Goal: Information Seeking & Learning: Learn about a topic

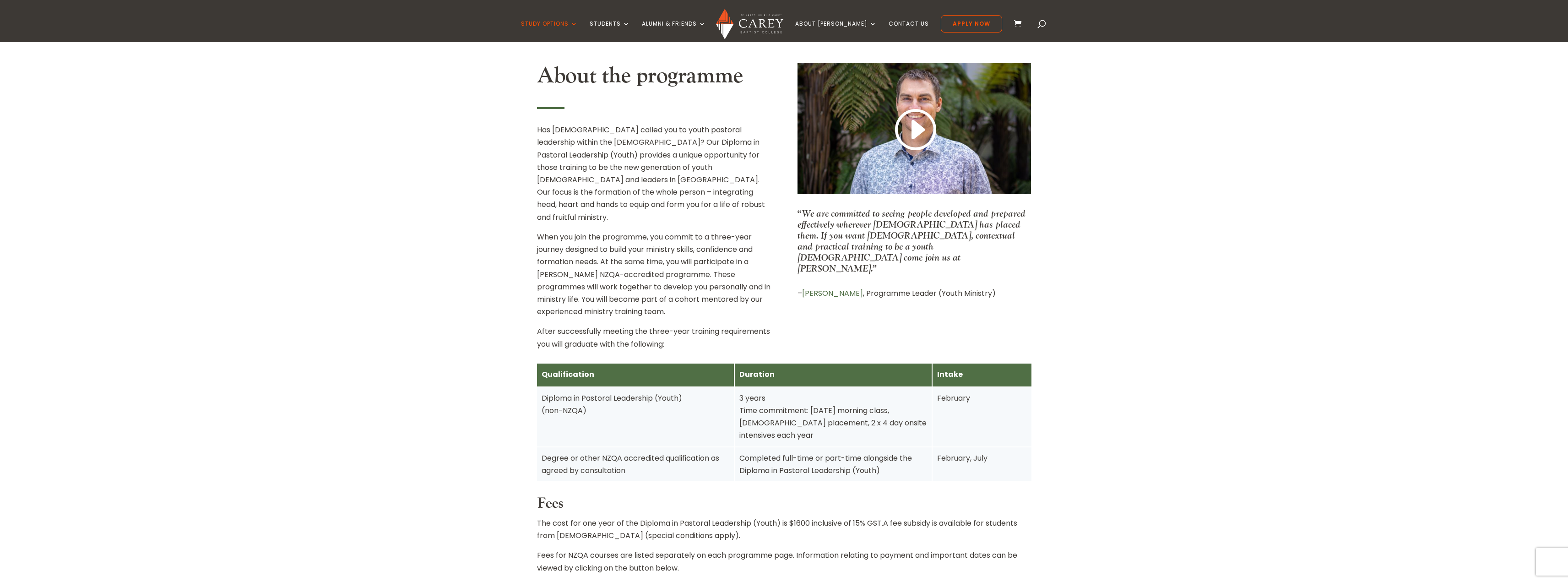
scroll to position [366, 0]
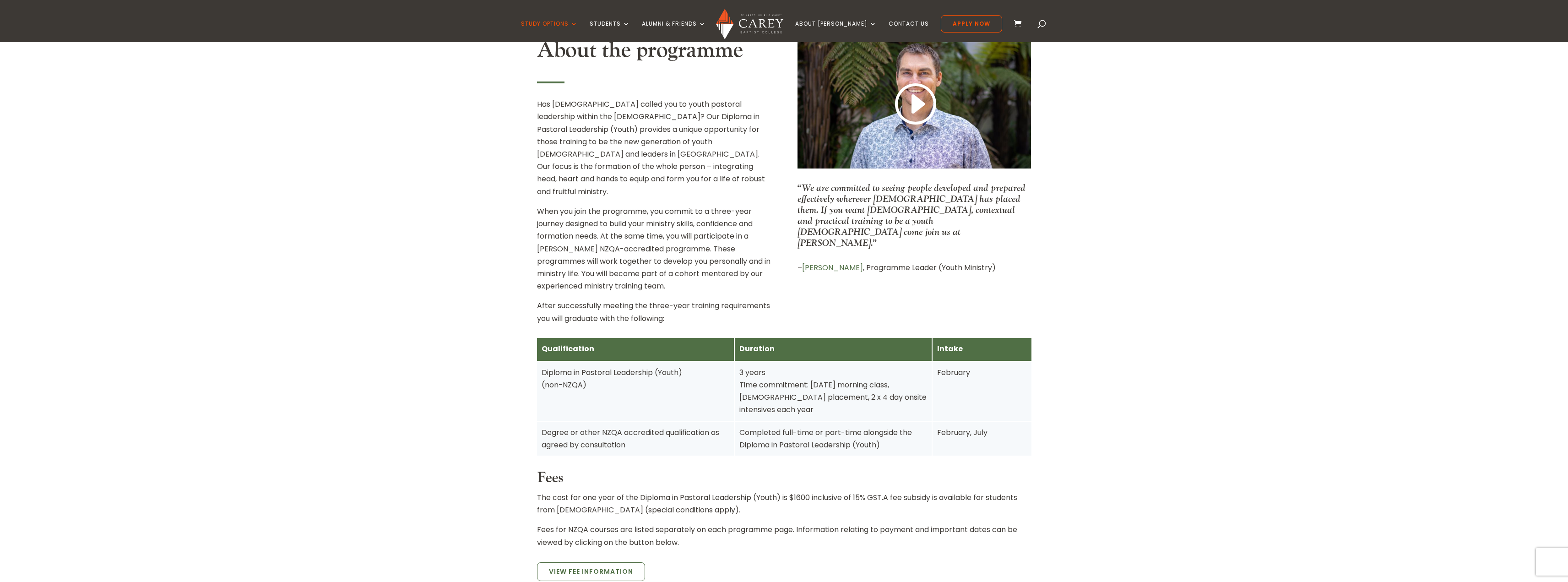
drag, startPoint x: 500, startPoint y: 400, endPoint x: 492, endPoint y: 385, distance: 17.0
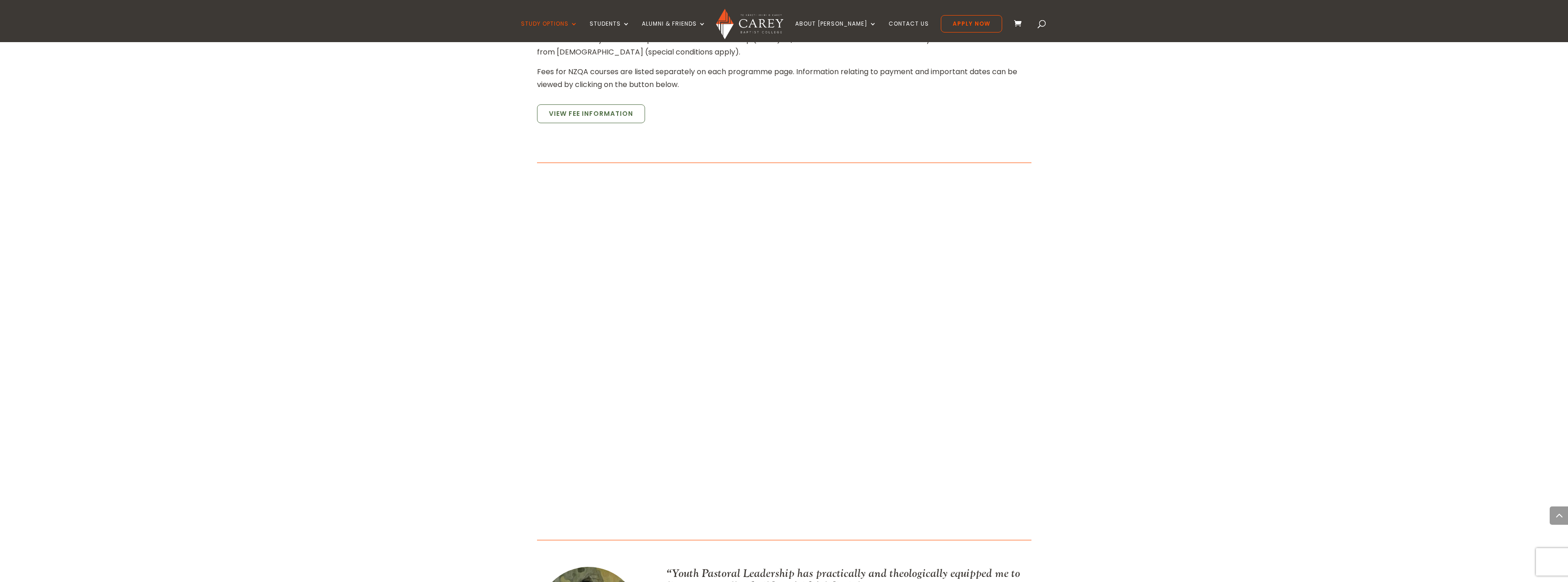
scroll to position [870, 0]
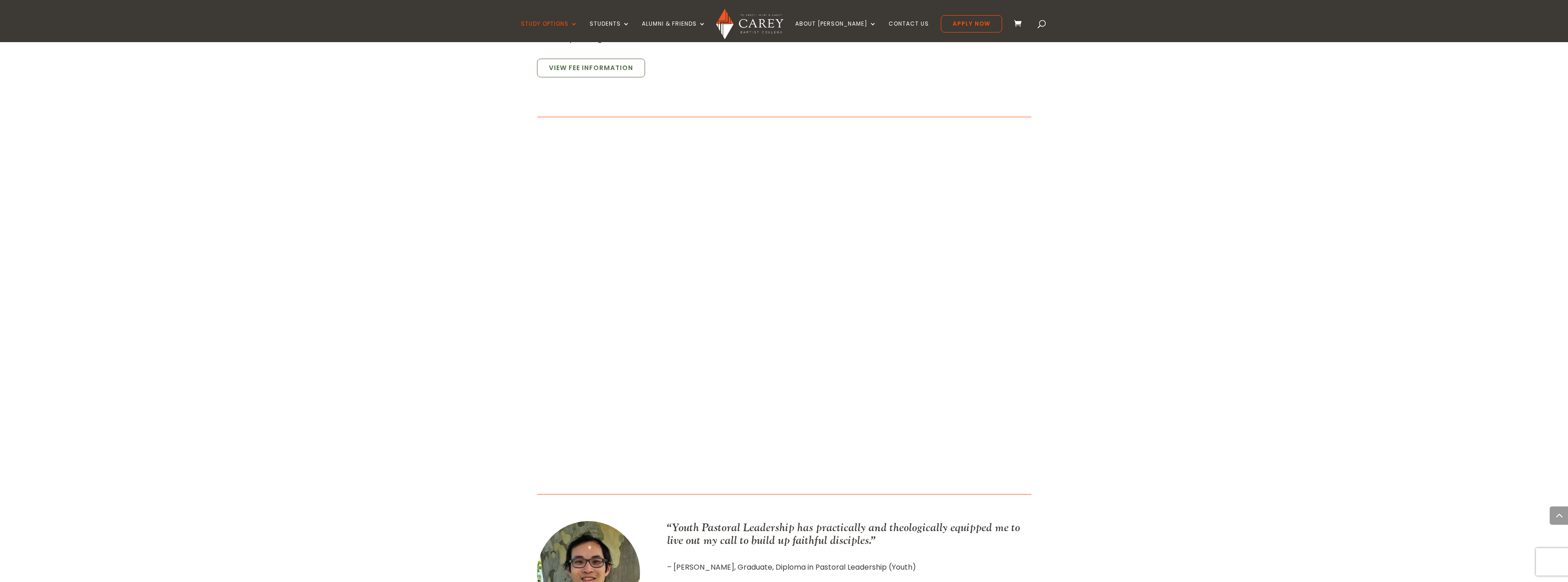
drag, startPoint x: 1152, startPoint y: 320, endPoint x: 1146, endPoint y: 320, distance: 6.0
click at [1153, 320] on div "Home » Study » Diploma in Pastoral Leadership (Youth) About the programme Has […" at bounding box center [784, 253] width 1568 height 1567
click at [1115, 353] on div "Home » Study » Diploma in Pastoral Leadership (Youth) About the programme Has […" at bounding box center [784, 253] width 1568 height 1567
click at [1172, 343] on div "Home » Study » Diploma in Pastoral Leadership (Youth) About the programme Has […" at bounding box center [784, 253] width 1568 height 1567
click at [1150, 363] on div "Home » Study » Diploma in Pastoral Leadership (Youth) About the programme Has […" at bounding box center [784, 253] width 1568 height 1567
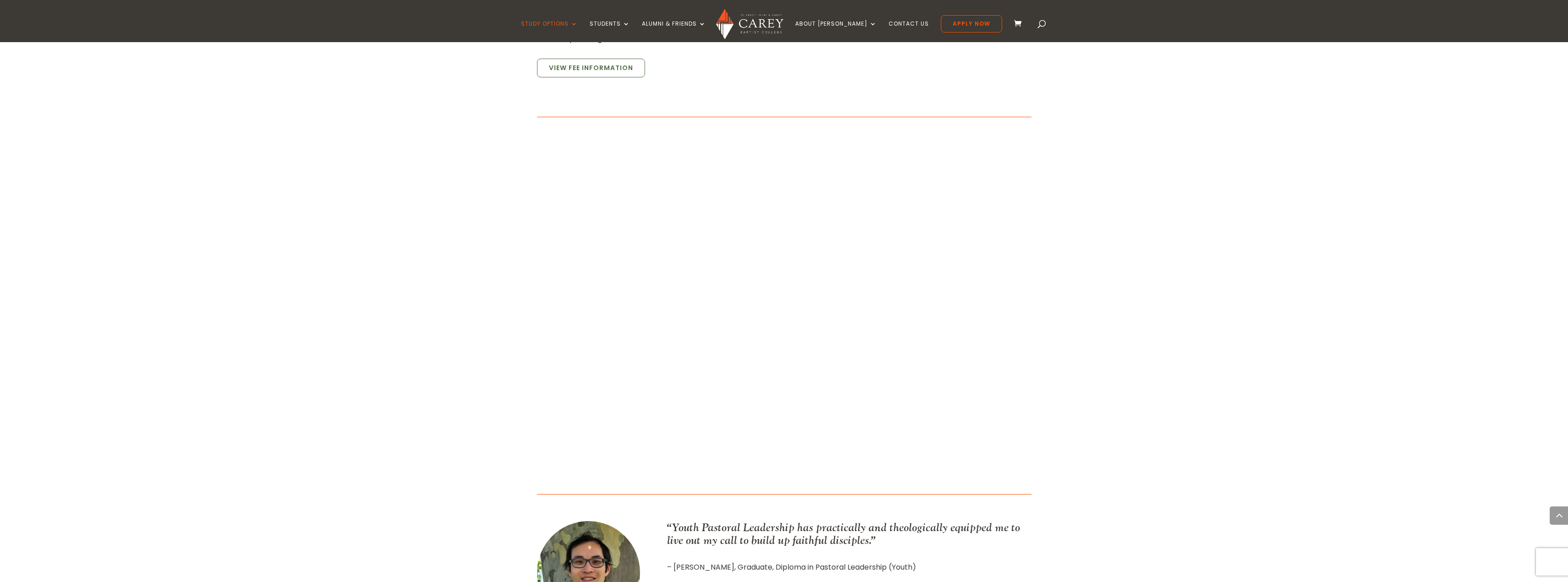
click at [1144, 344] on div "Home » Study » Diploma in Pastoral Leadership (Youth) About the programme Has […" at bounding box center [784, 253] width 1568 height 1567
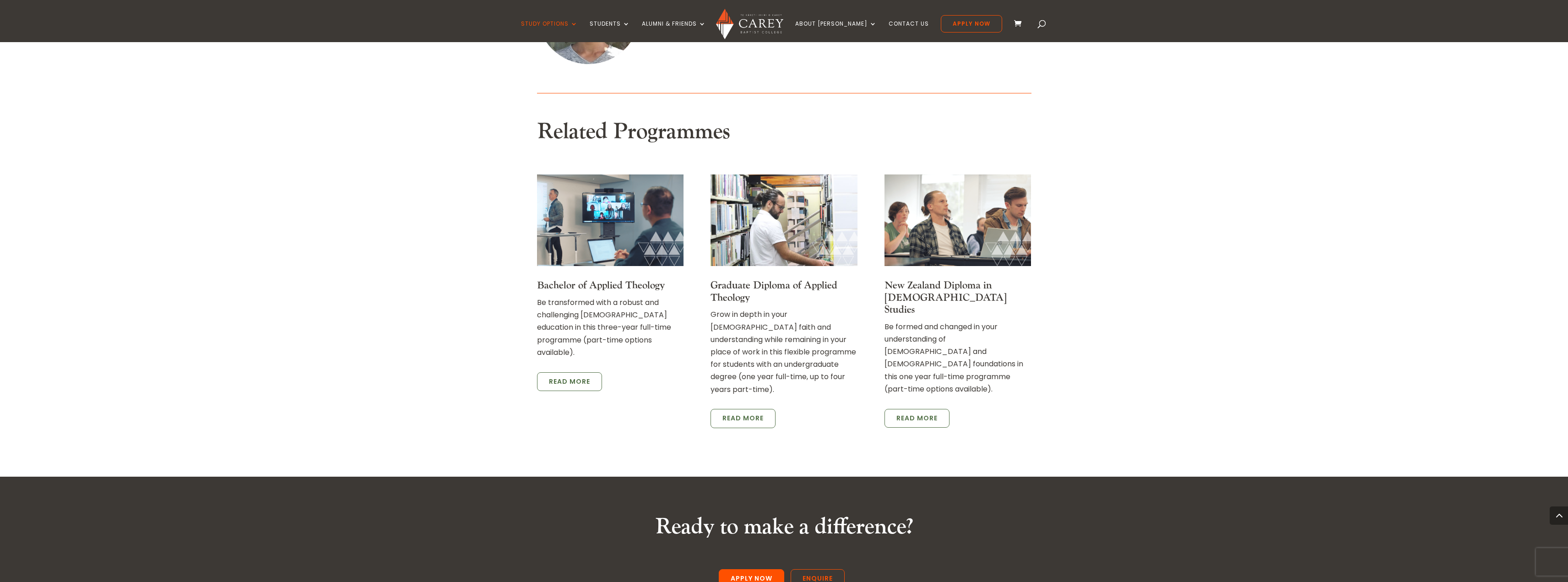
scroll to position [1465, 0]
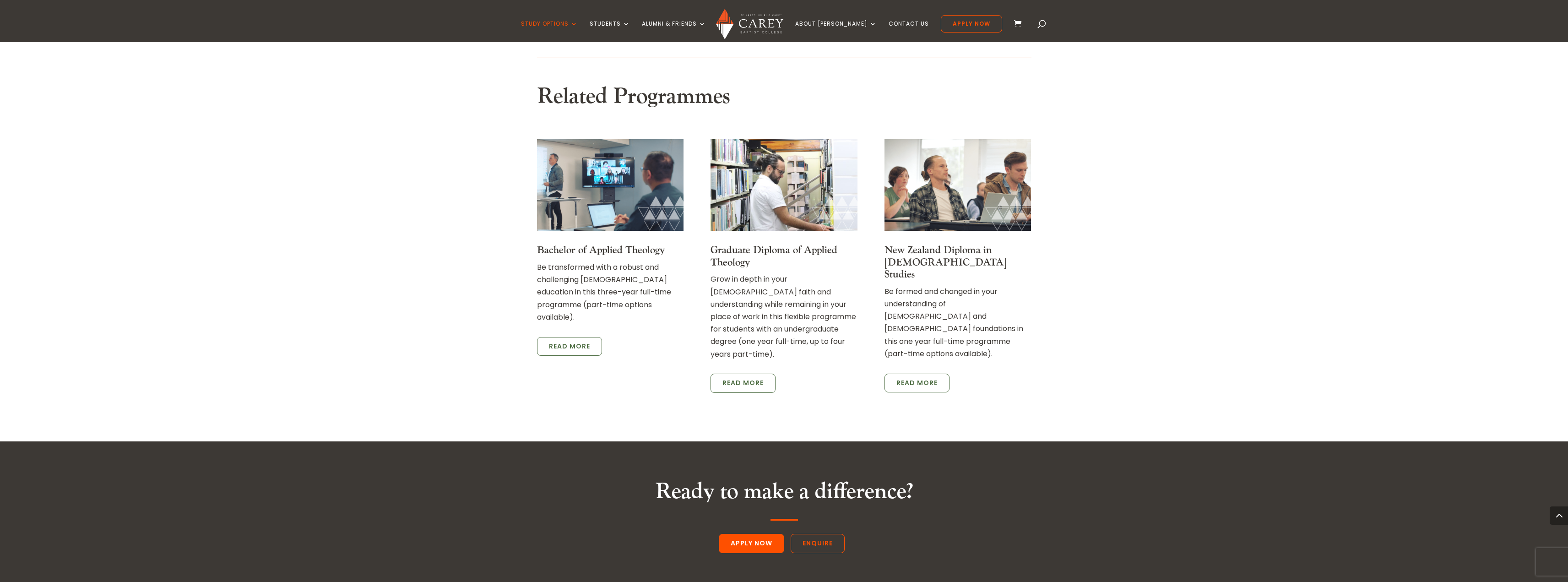
drag, startPoint x: 341, startPoint y: 208, endPoint x: 247, endPoint y: 58, distance: 177.0
